Goal: Obtain resource: Download file/media

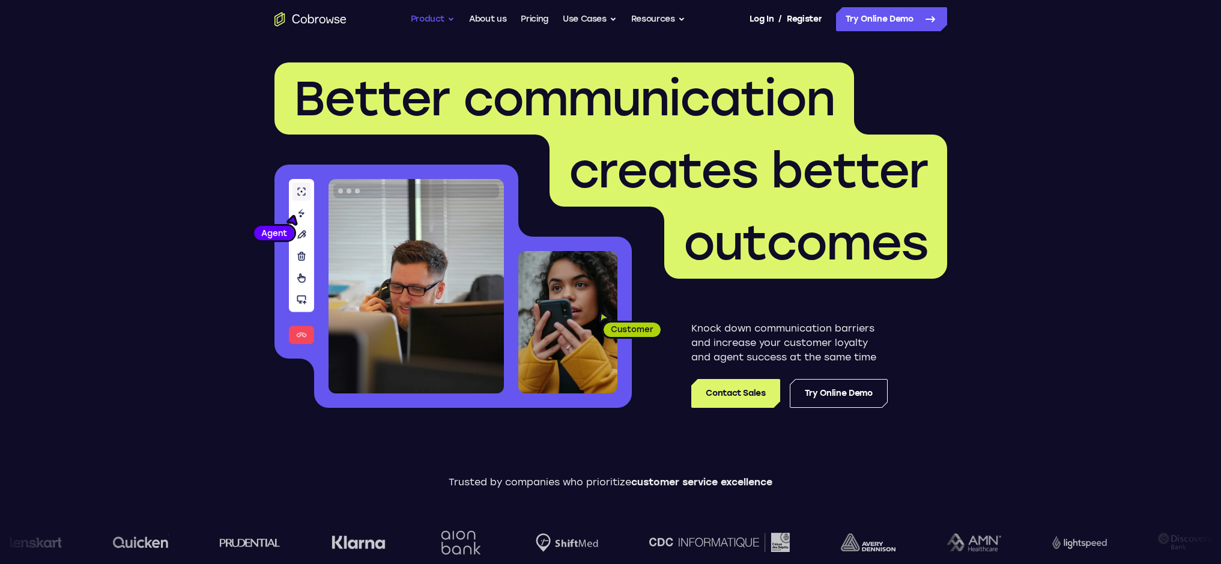
click at [441, 11] on button "Product" at bounding box center [433, 19] width 44 height 24
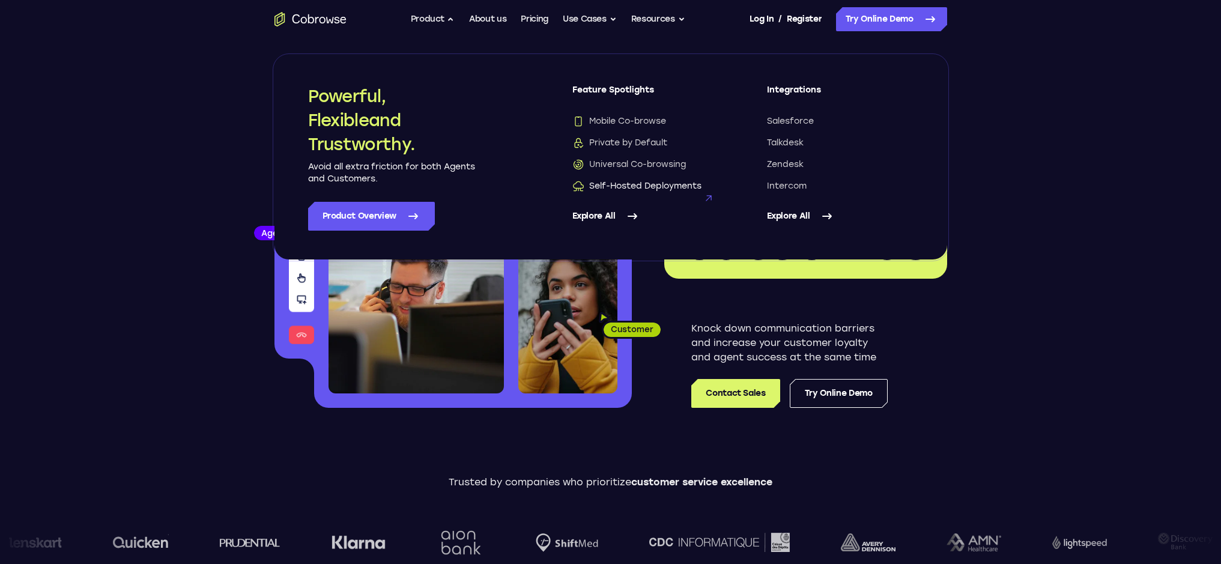
click at [619, 188] on span "Self-Hosted Deployments" at bounding box center [636, 186] width 129 height 12
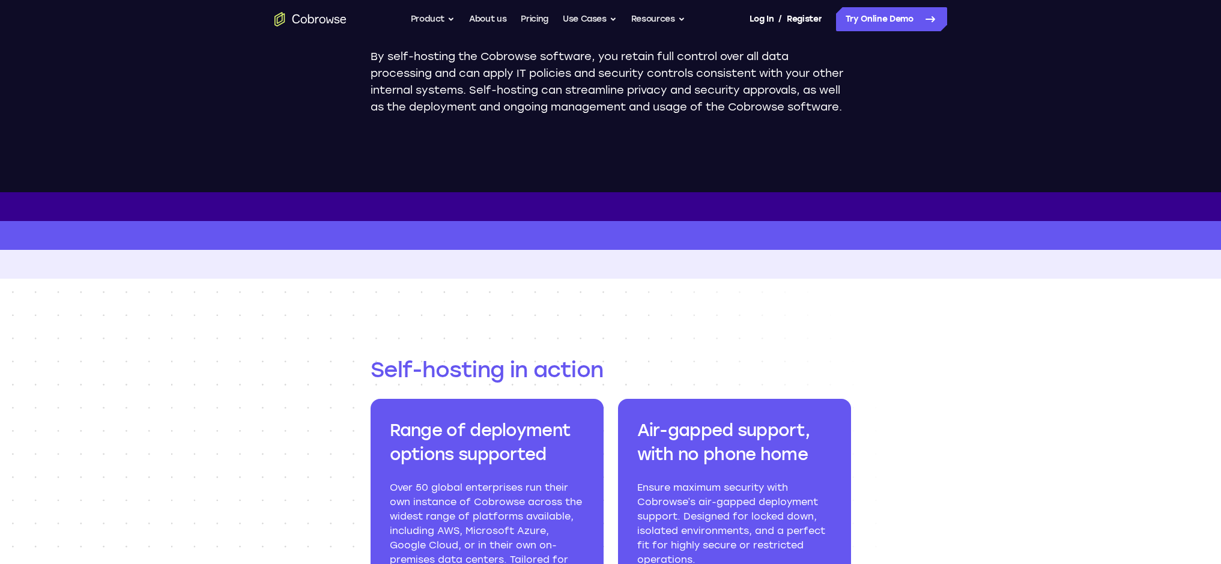
scroll to position [312, 0]
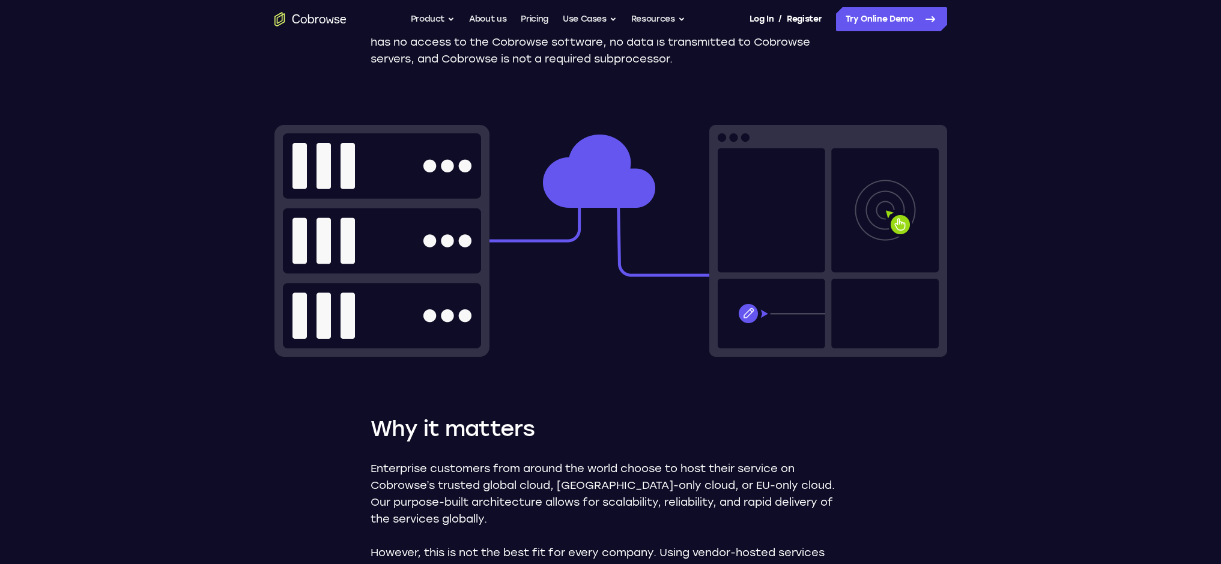
click at [305, 16] on icon "Go to the home page" at bounding box center [310, 19] width 72 height 14
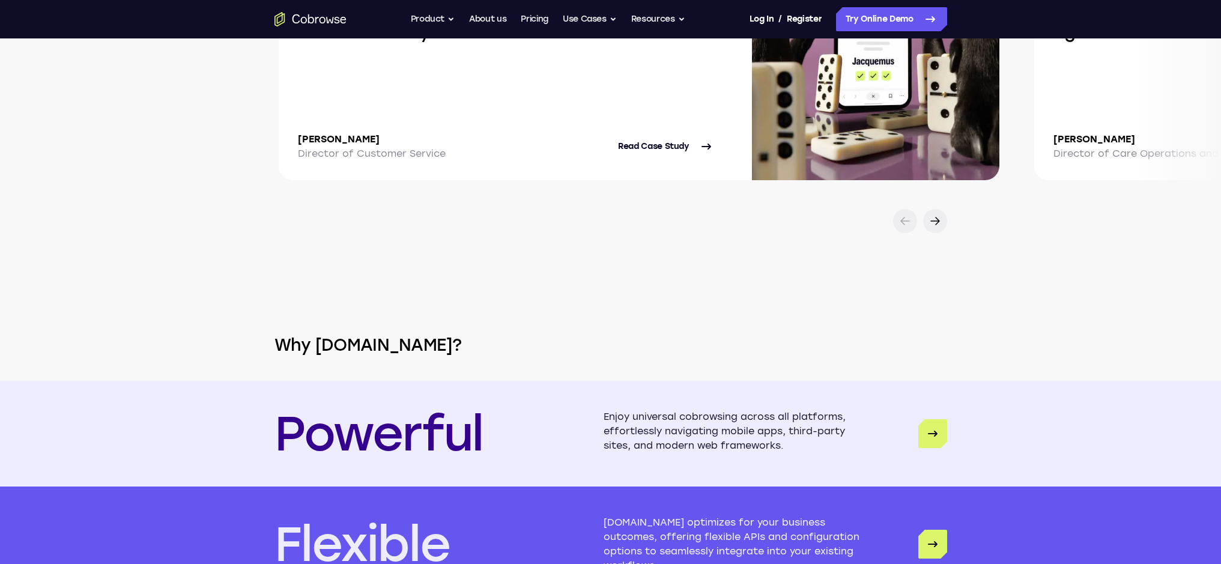
scroll to position [2732, 0]
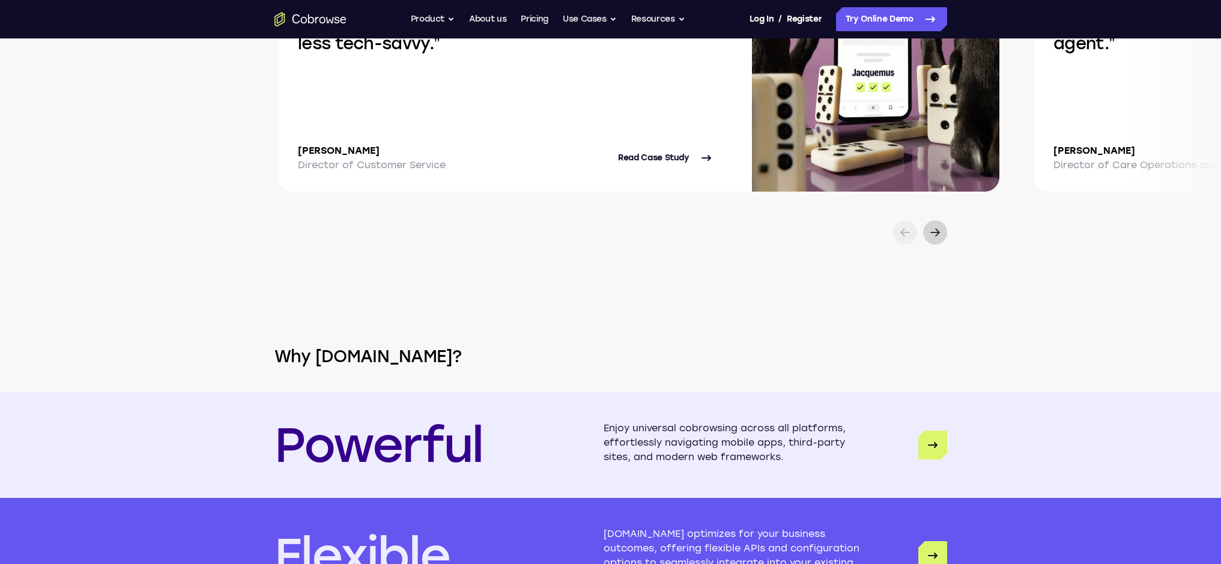
click at [933, 225] on icon at bounding box center [935, 232] width 14 height 14
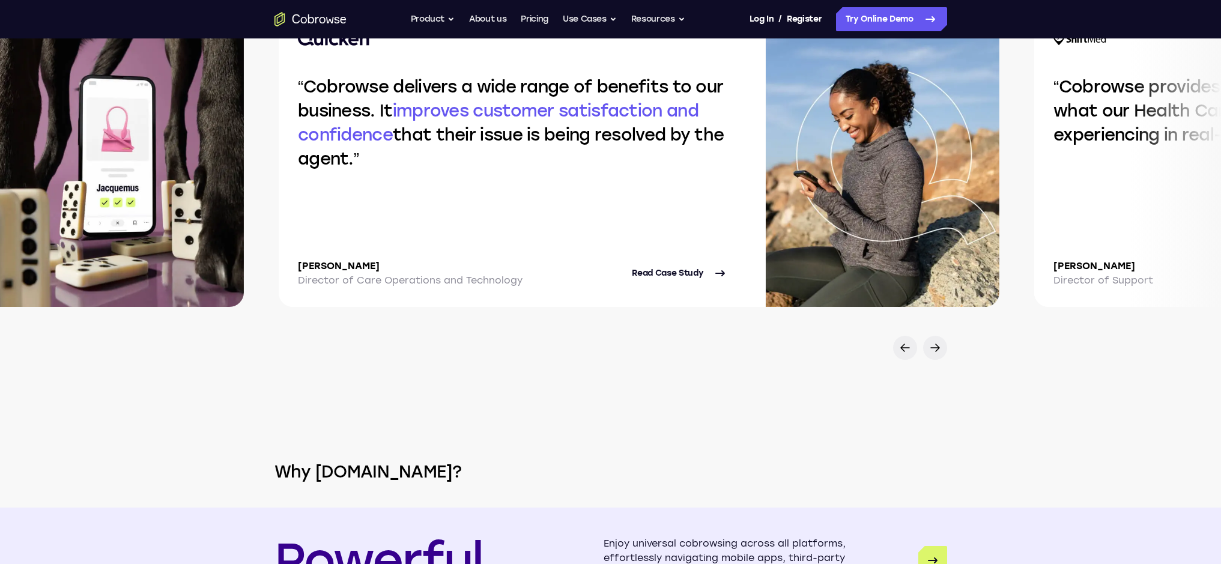
scroll to position [2478, 0]
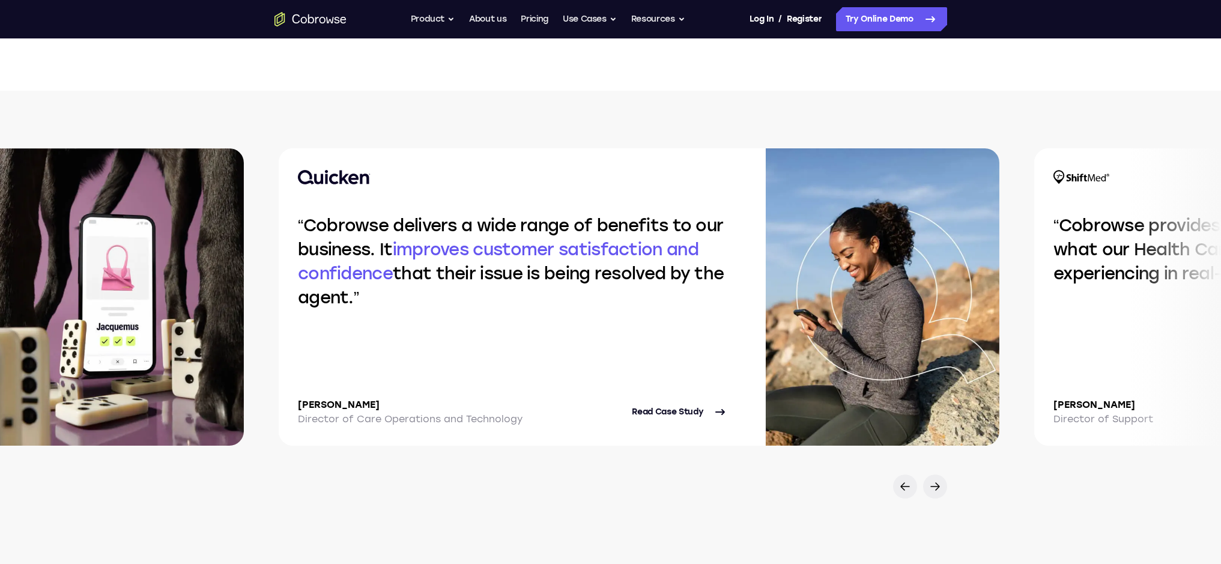
click at [945, 491] on div at bounding box center [610, 486] width 769 height 24
click at [937, 489] on icon at bounding box center [935, 486] width 14 height 14
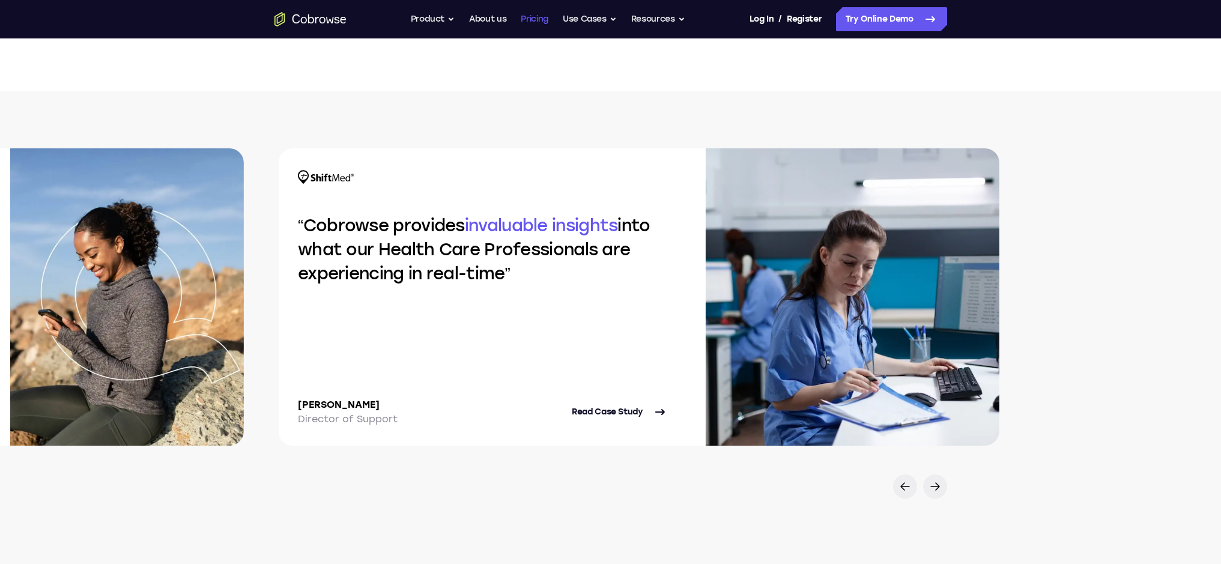
click at [540, 22] on link "Pricing" at bounding box center [535, 19] width 28 height 24
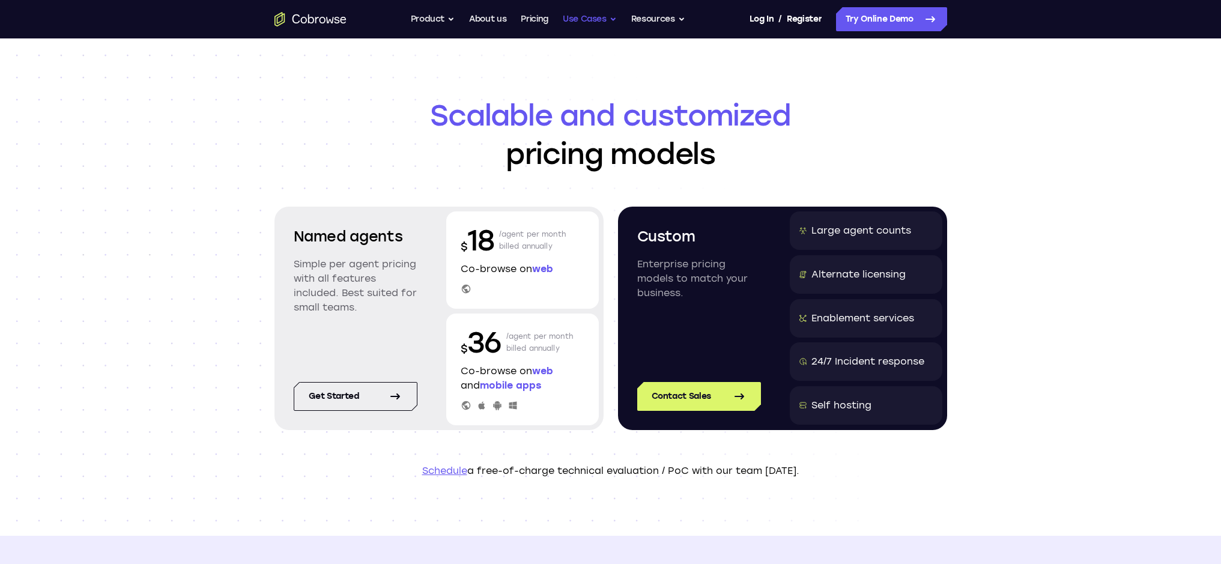
click at [580, 19] on button "Use Cases" at bounding box center [590, 19] width 54 height 24
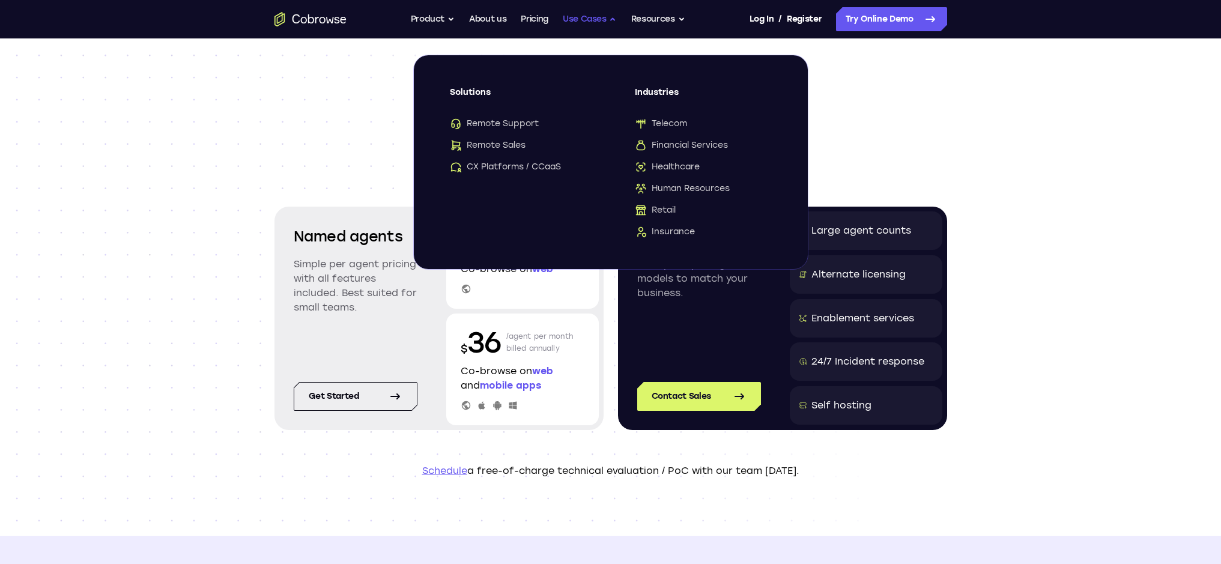
click at [580, 19] on button "Use Cases" at bounding box center [590, 19] width 54 height 24
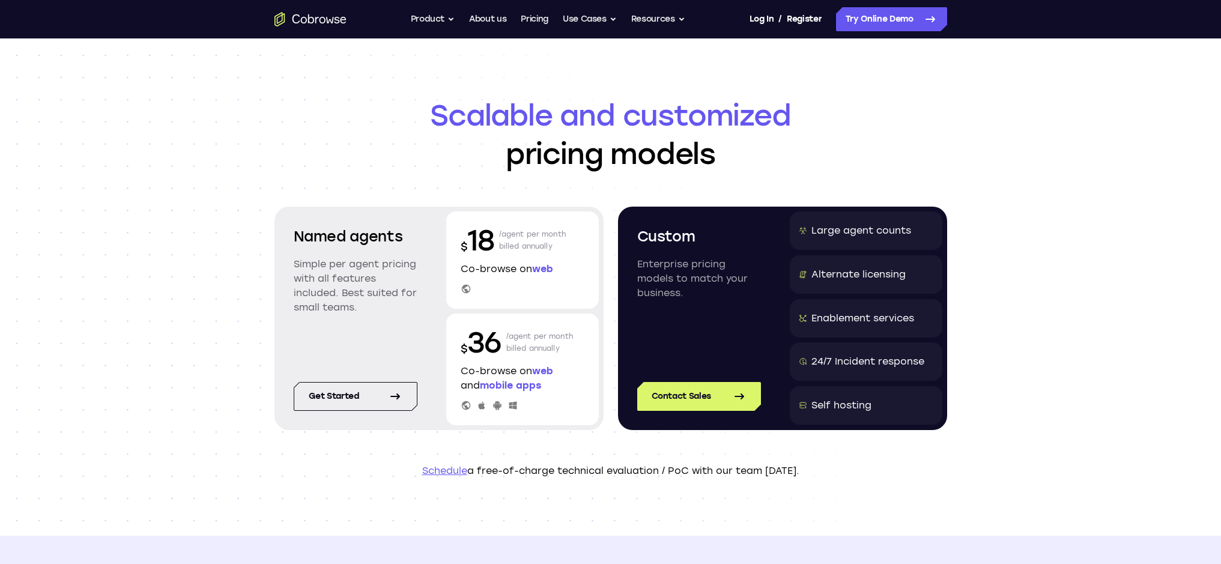
click at [314, 19] on icon "Go to the home page" at bounding box center [310, 19] width 72 height 14
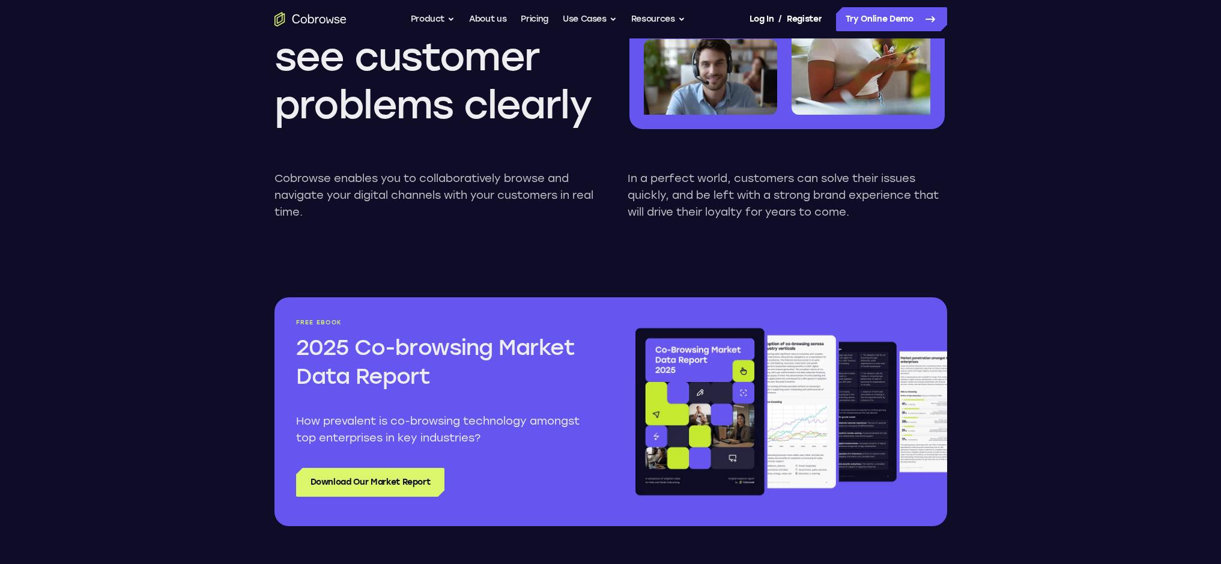
scroll to position [1297, 0]
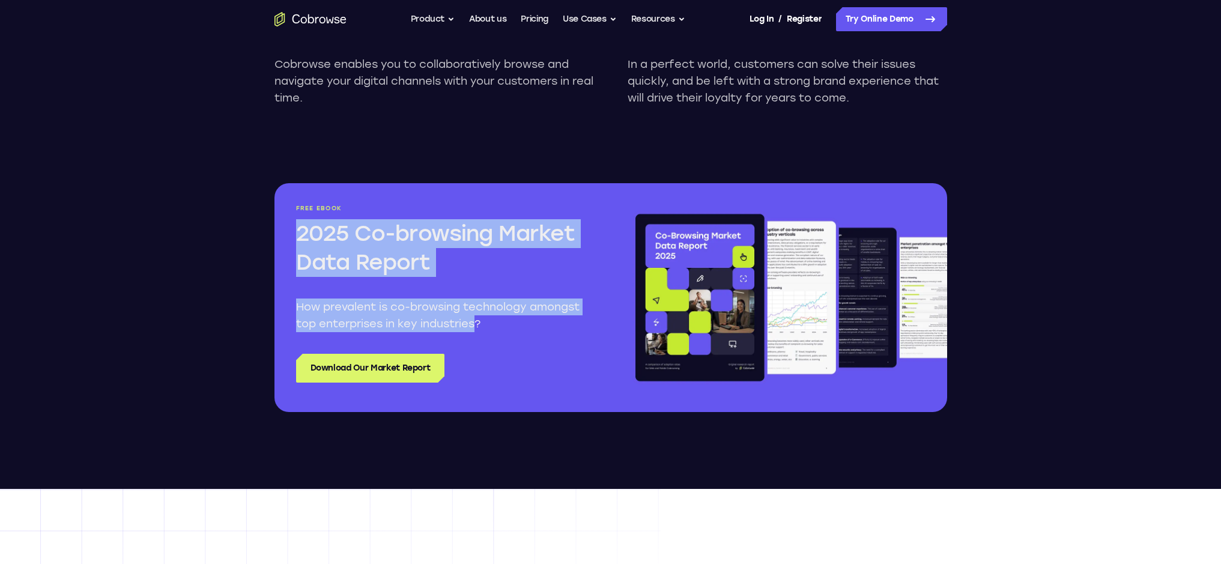
drag, startPoint x: 479, startPoint y: 315, endPoint x: 340, endPoint y: 258, distance: 150.0
click at [274, 213] on div "Free ebook 2025 Co-browsing Market Data Report How prevalent is co-browsing tec…" at bounding box center [610, 297] width 673 height 229
copy div "2025 Co-browsing Market Data Report How prevalent is co-browsing technology amo…"
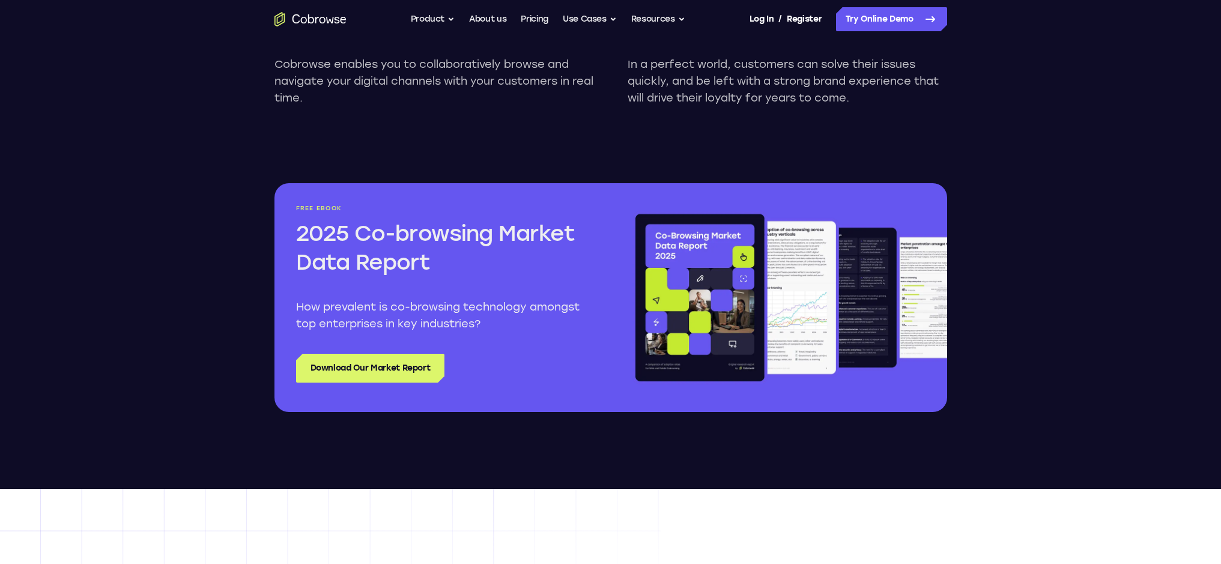
click at [496, 333] on div "Free ebook 2025 Co-browsing Market Data Report How prevalent is co-browsing tec…" at bounding box center [442, 298] width 293 height 186
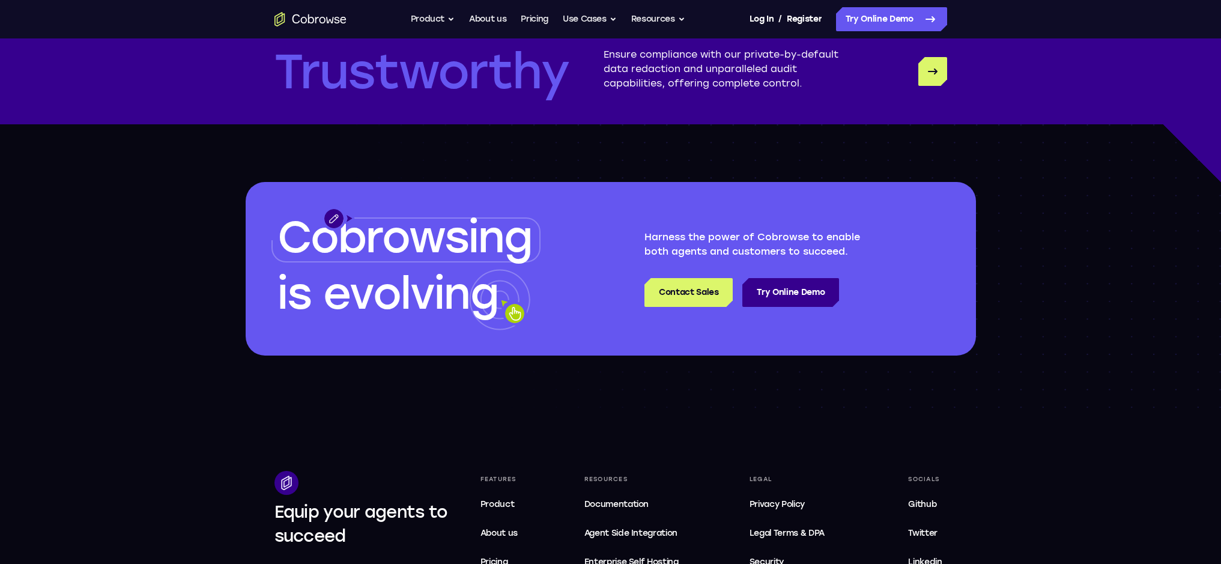
scroll to position [3644, 0]
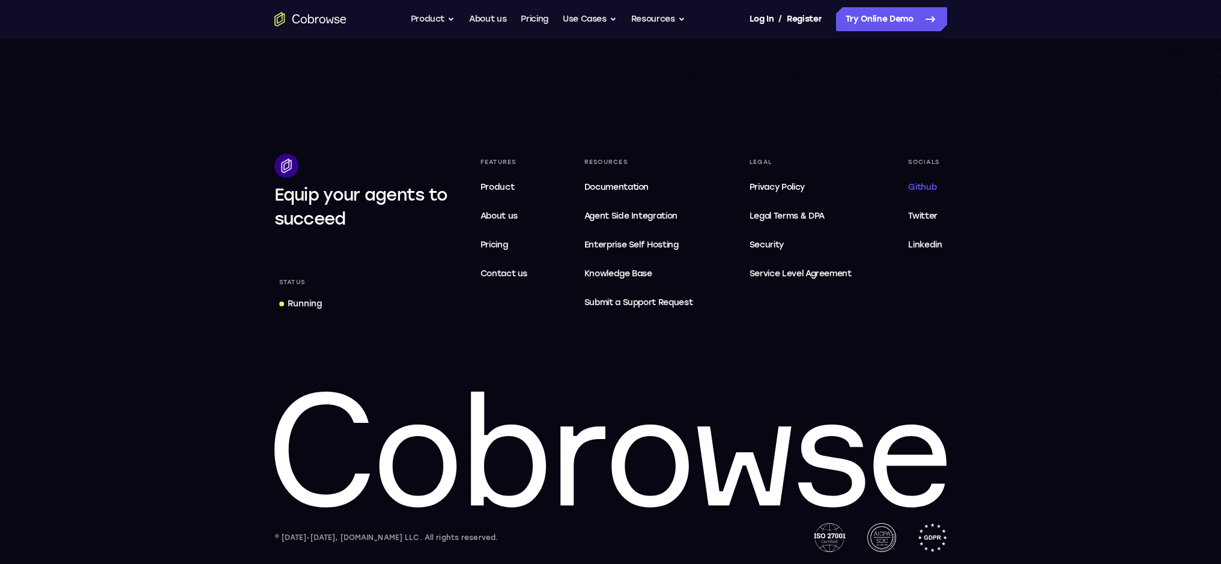
click at [924, 183] on span "Github" at bounding box center [922, 187] width 28 height 10
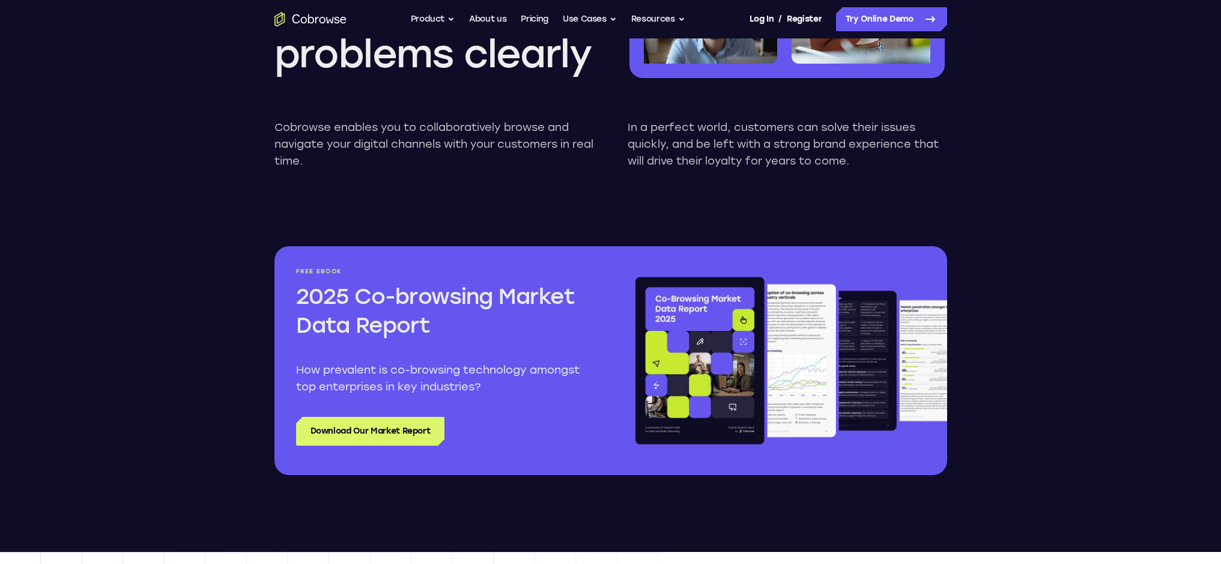
scroll to position [1212, 0]
